Goal: Task Accomplishment & Management: Use online tool/utility

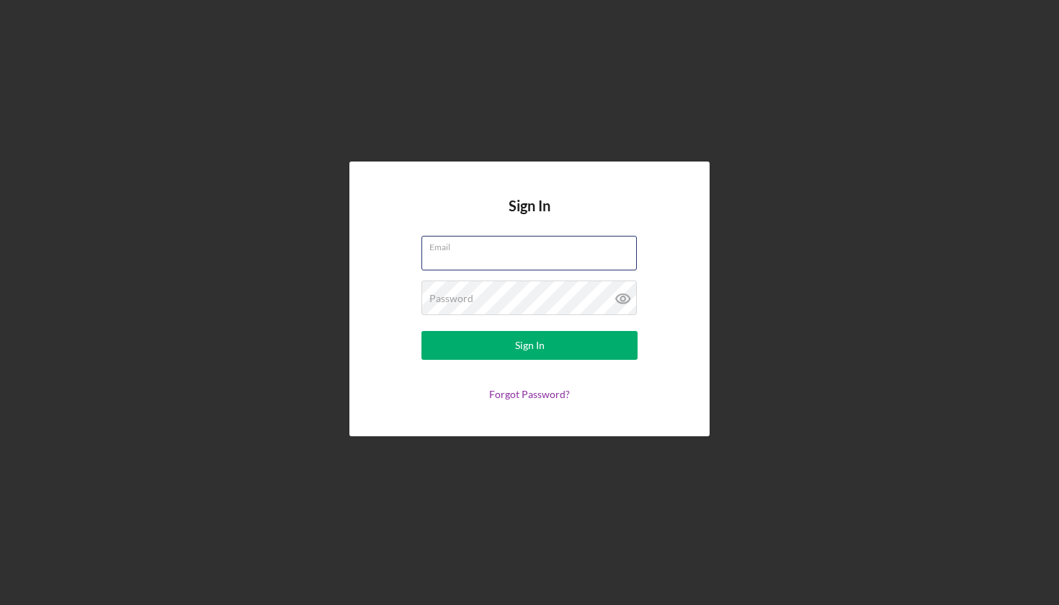
type input "[PERSON_NAME][EMAIL_ADDRESS][DOMAIN_NAME]"
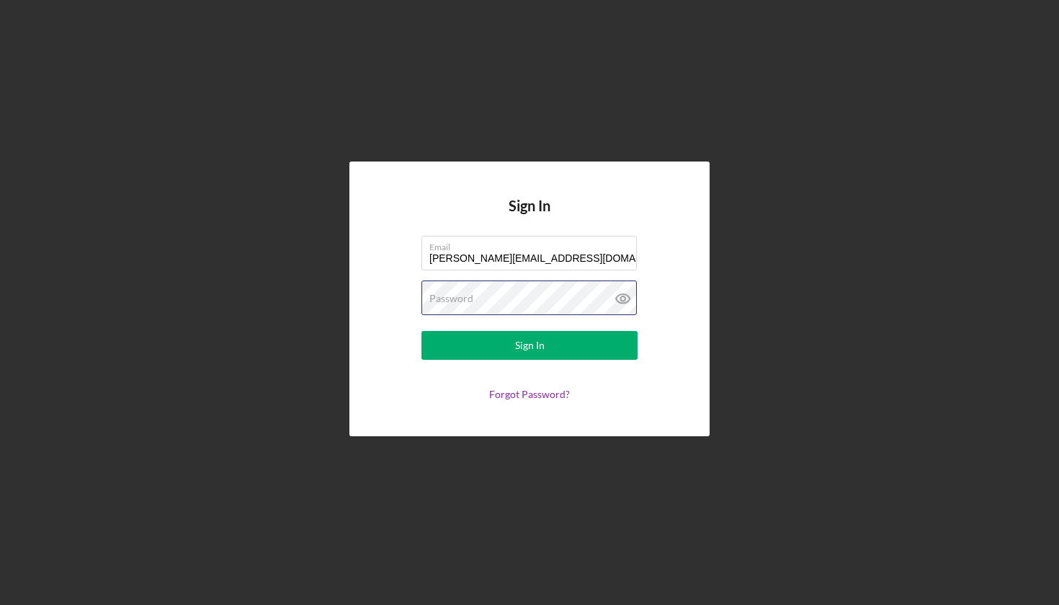
click at [530, 345] on button "Sign In" at bounding box center [530, 345] width 216 height 29
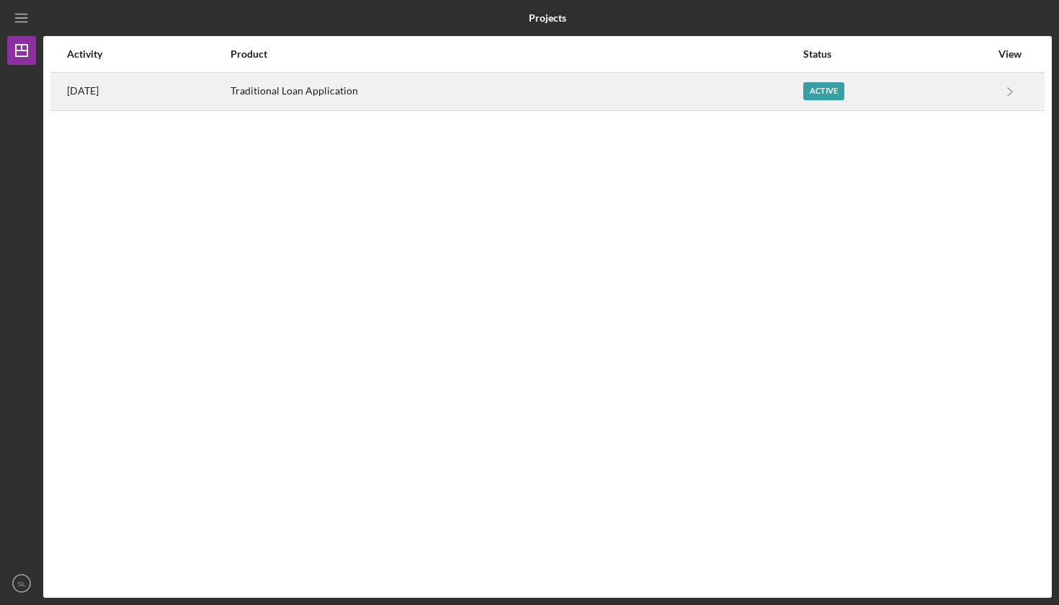
click at [917, 91] on div "Active" at bounding box center [896, 91] width 187 height 36
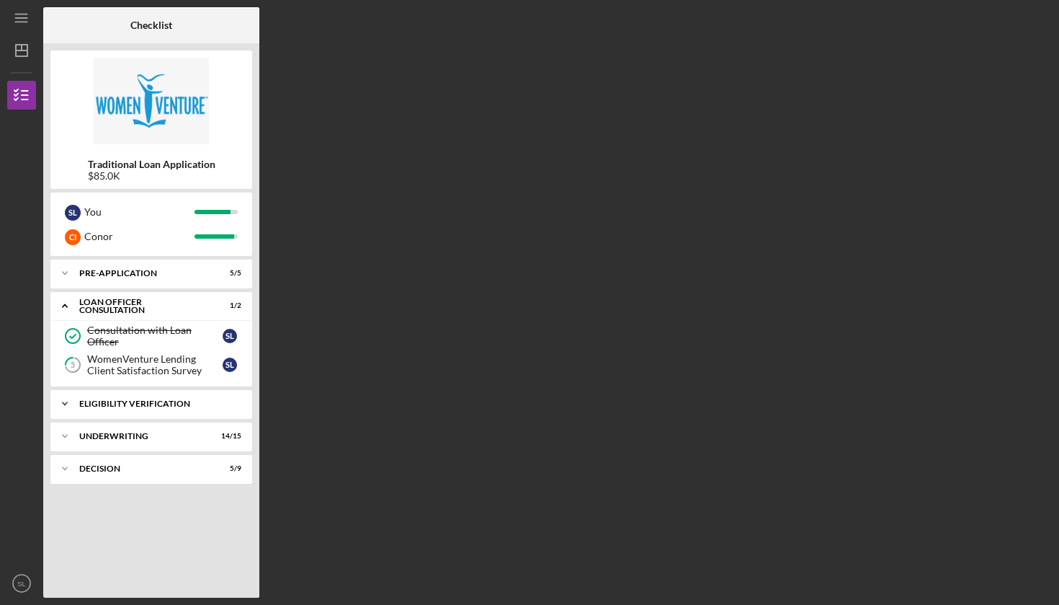
click at [142, 398] on div "Icon/Expander Eligibility Verification 5 / 5" at bounding box center [151, 403] width 202 height 29
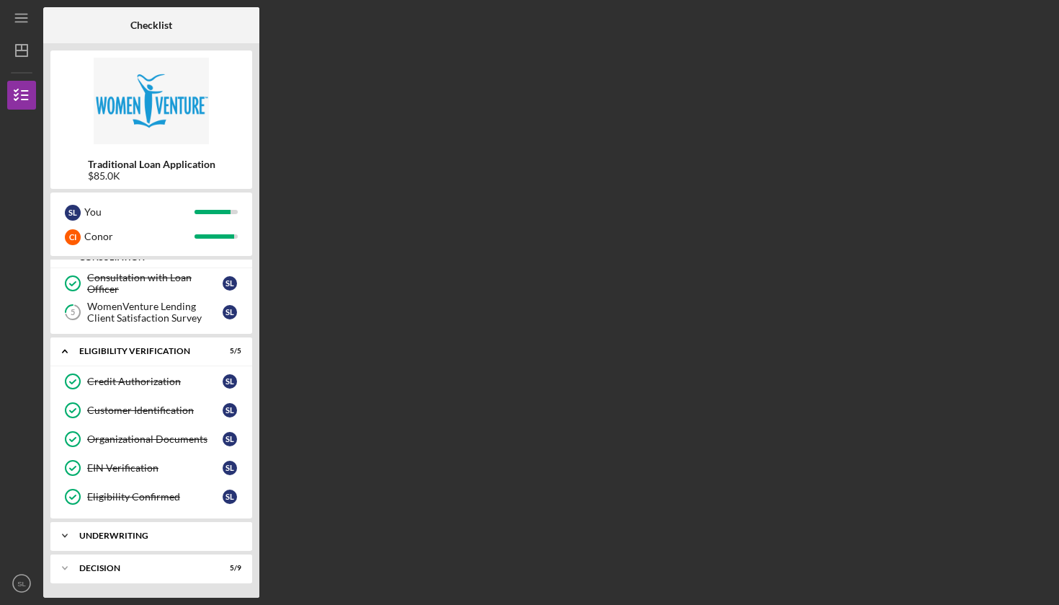
click at [138, 527] on div "Icon/Expander Underwriting 14 / 15" at bounding box center [151, 535] width 202 height 29
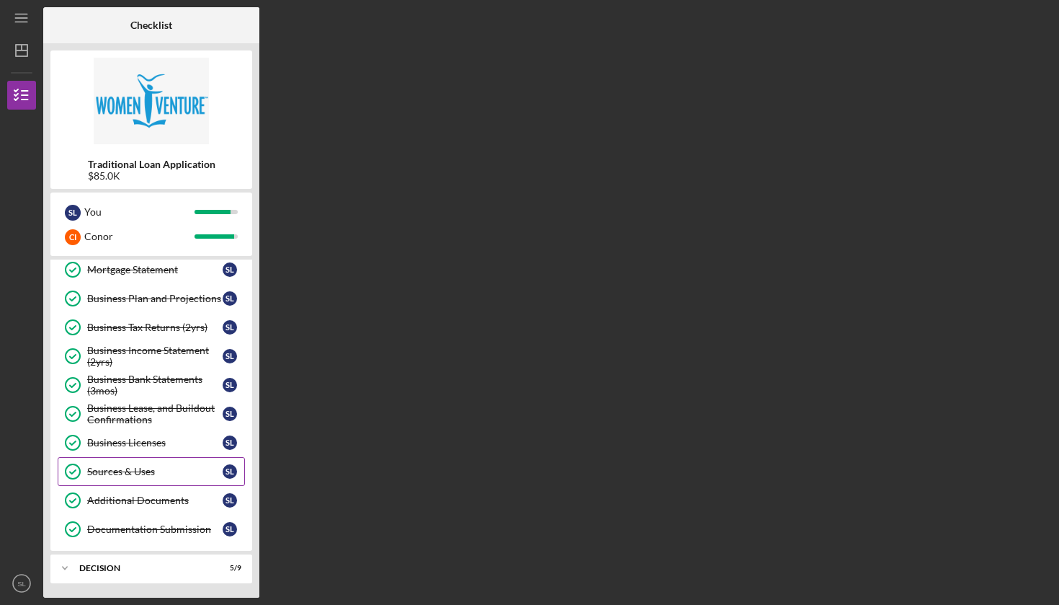
scroll to position [493, 0]
click at [143, 467] on div "Sources & Uses" at bounding box center [154, 471] width 135 height 12
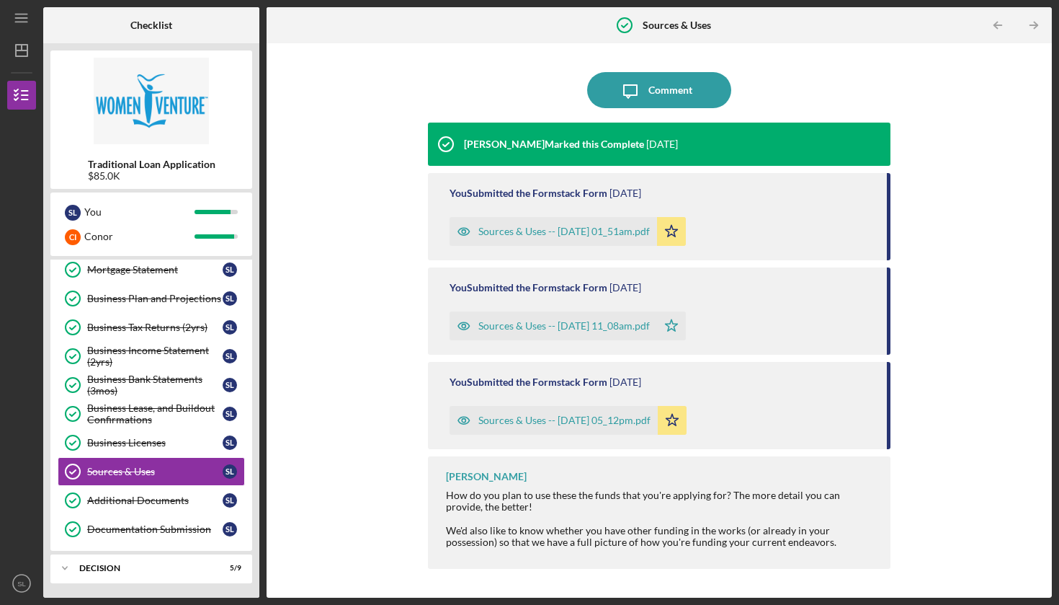
click at [615, 228] on div "Sources & Uses -- [DATE] 01_51am.pdf" at bounding box center [563, 232] width 171 height 12
